Goal: Task Accomplishment & Management: Use online tool/utility

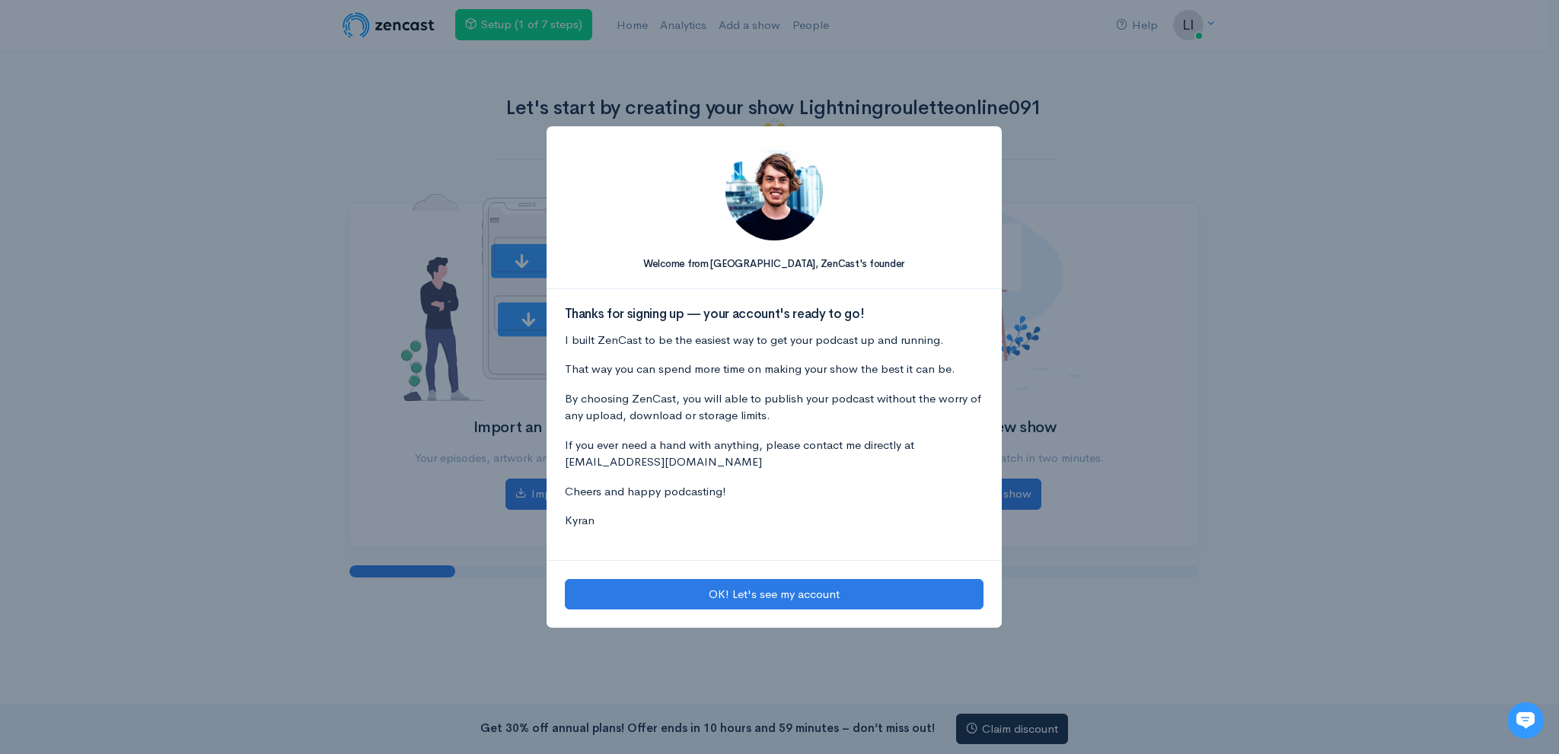
click at [1104, 139] on div "Welcome from Kyran, ZenCast's founder Thanks for signing up — your account's re…" at bounding box center [779, 377] width 1559 height 754
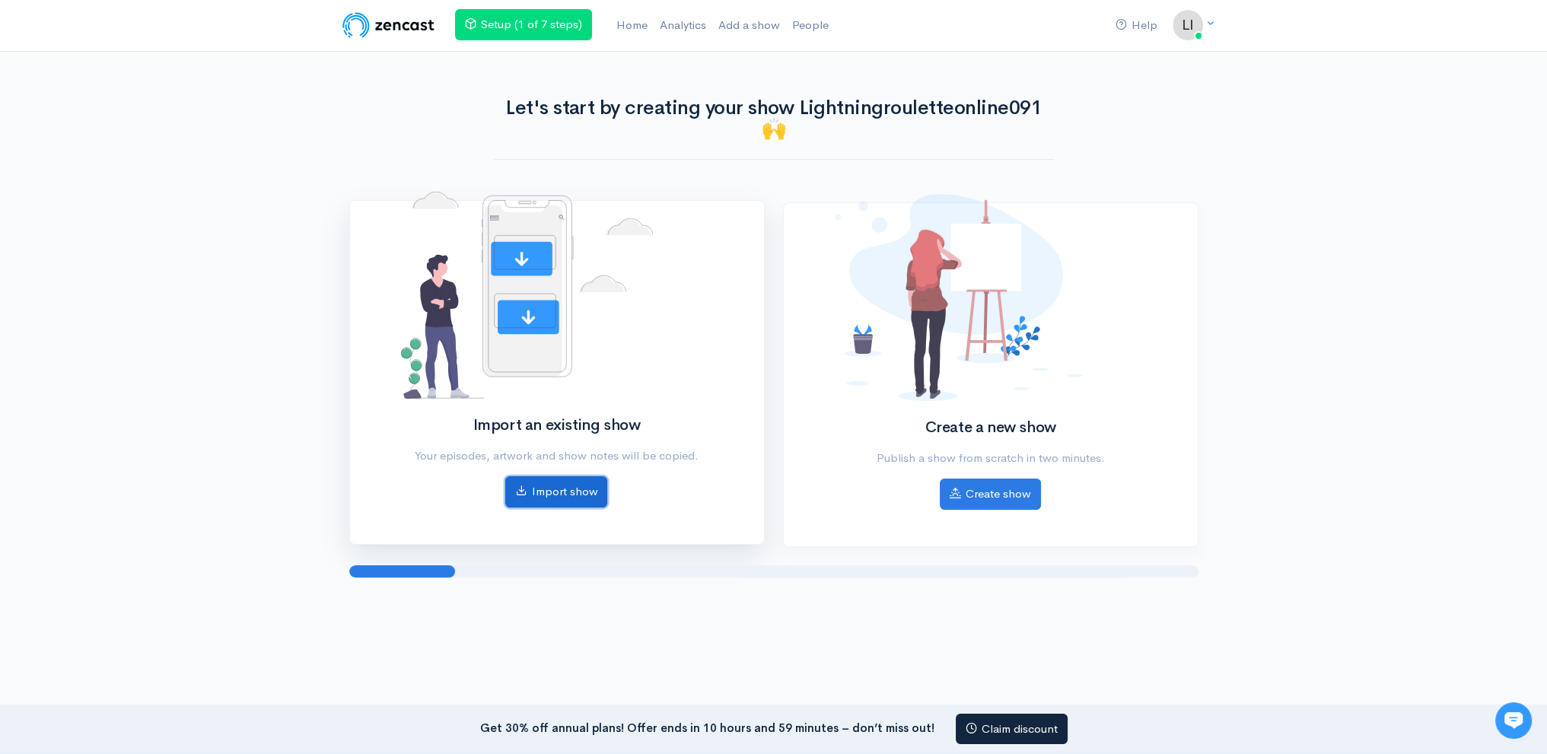
click at [545, 499] on link "Import show" at bounding box center [556, 491] width 102 height 31
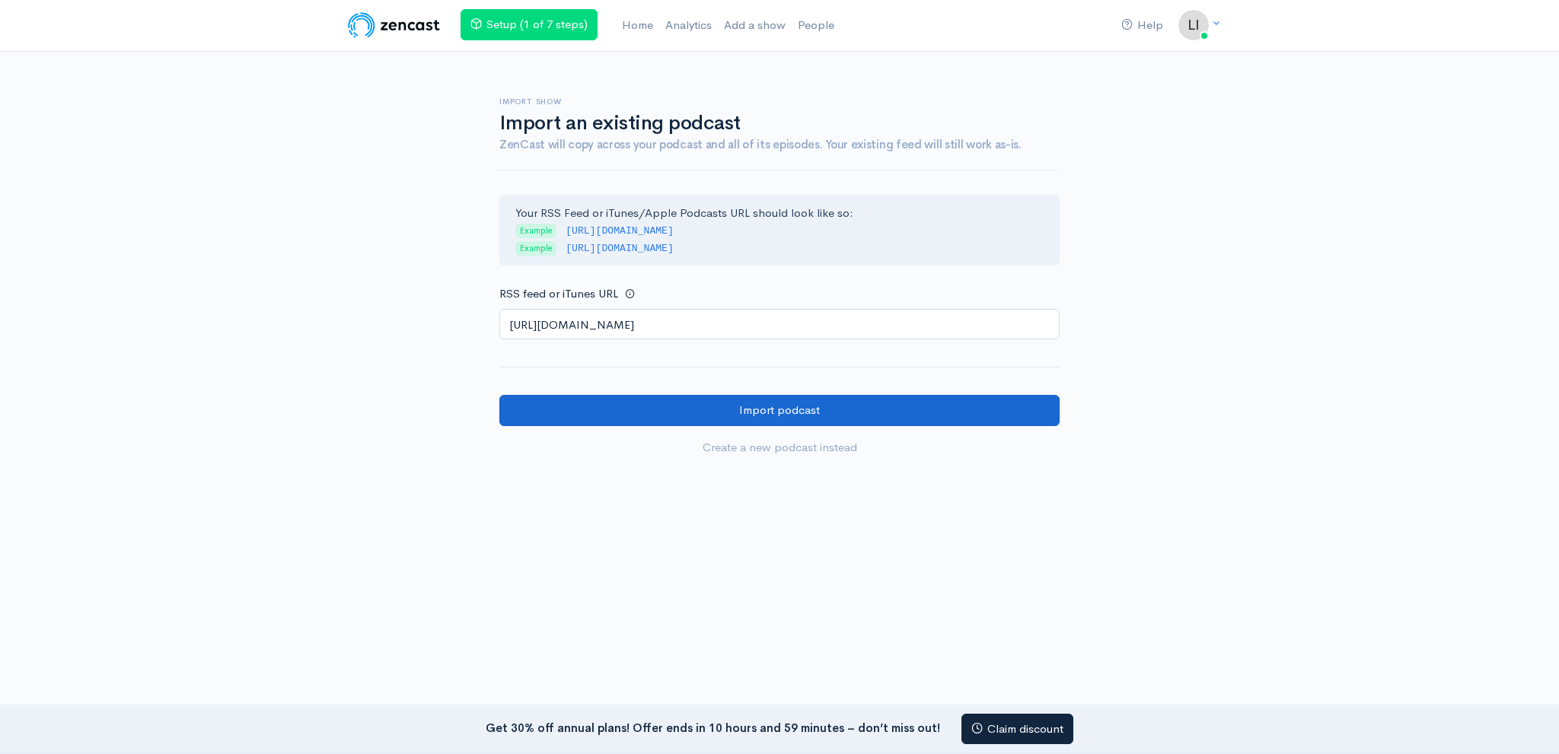
type input "https://anchor.fm/s/108d6938c/podcast/rss"
click at [659, 399] on input "Import podcast" at bounding box center [779, 410] width 560 height 31
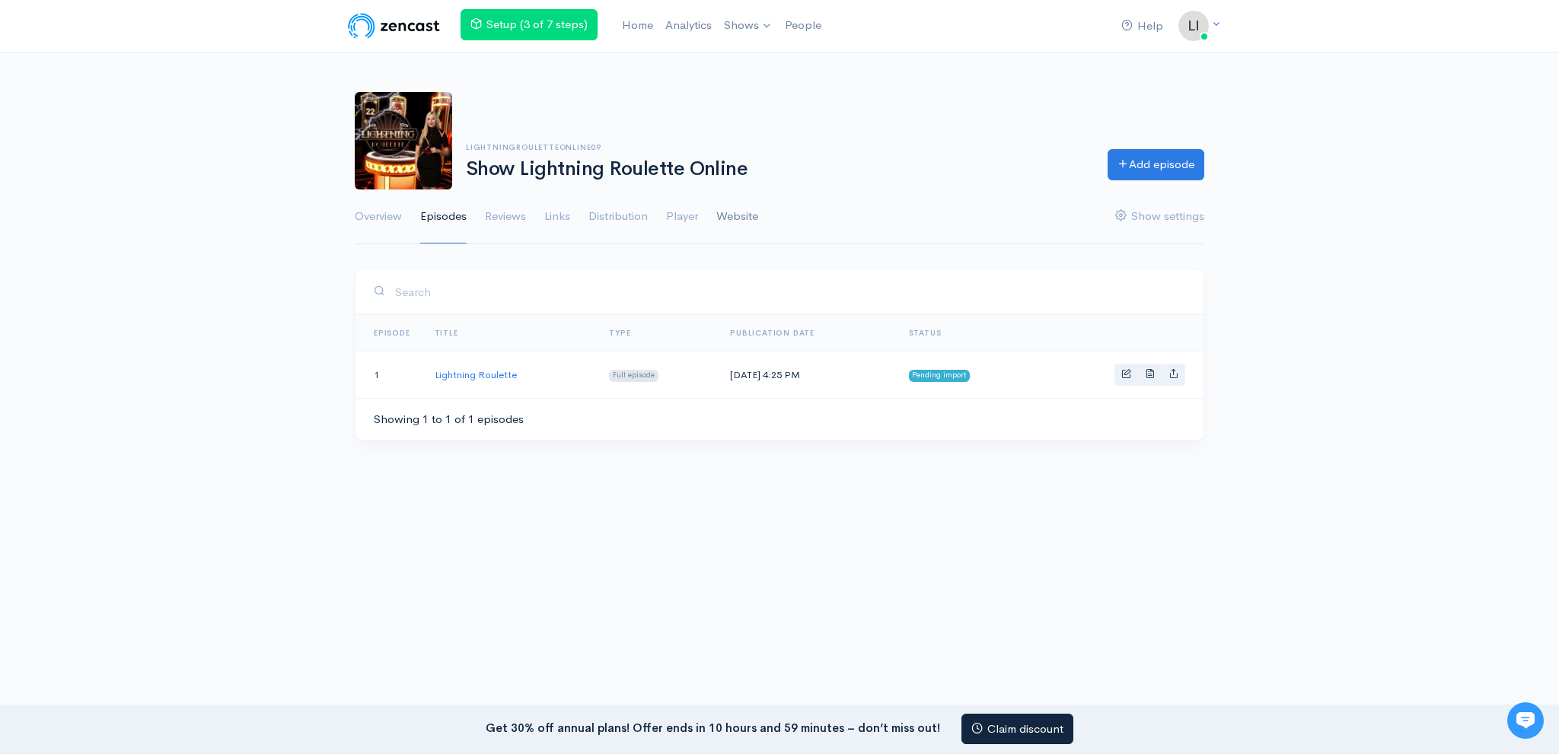
click at [721, 211] on link "Website" at bounding box center [737, 216] width 42 height 55
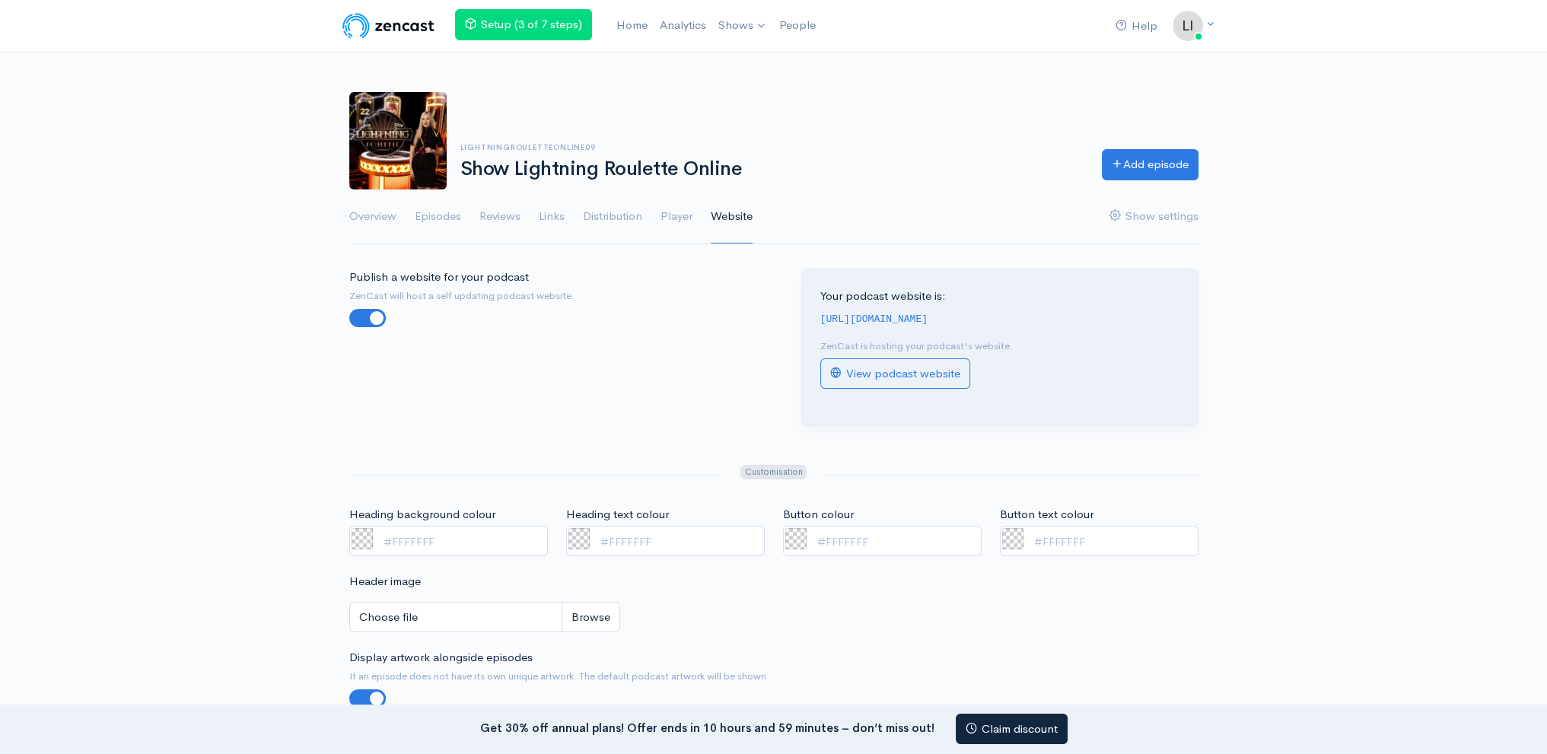
click at [910, 337] on div "Your podcast website is: [URL][DOMAIN_NAME] ZenCast is hosting your podcast's w…" at bounding box center [1000, 347] width 396 height 156
click at [884, 371] on link "View podcast website" at bounding box center [895, 373] width 150 height 31
